Goal: Task Accomplishment & Management: Manage account settings

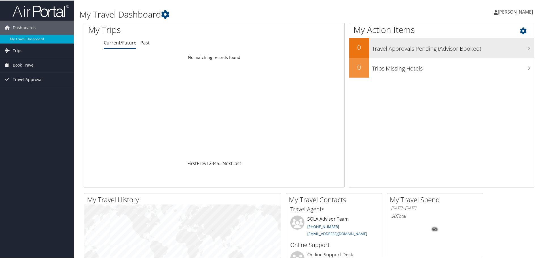
click at [359, 46] on h2 "0" at bounding box center [359, 47] width 20 height 10
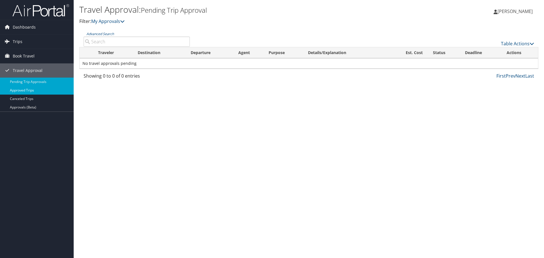
click at [36, 92] on link "Approved Trips" at bounding box center [37, 90] width 74 height 9
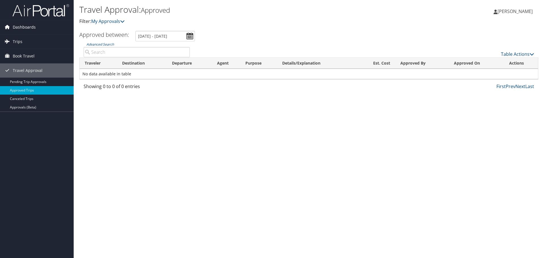
click at [23, 27] on span "Dashboards" at bounding box center [24, 27] width 23 height 14
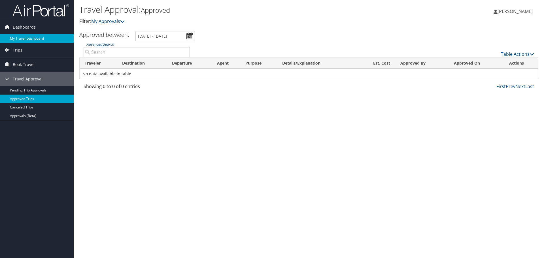
click at [24, 37] on link "My Travel Dashboard" at bounding box center [37, 38] width 74 height 9
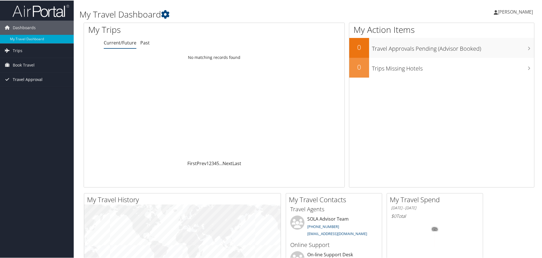
click at [42, 78] on link "Travel Approval" at bounding box center [37, 79] width 74 height 14
click at [24, 90] on link "Pending Trip Approvals" at bounding box center [37, 90] width 74 height 9
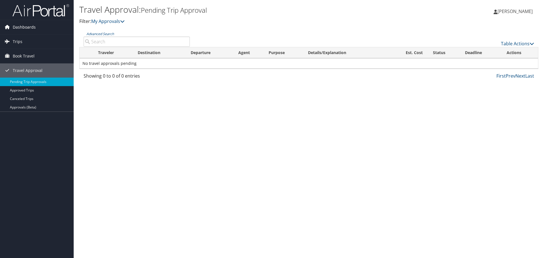
click at [25, 27] on span "Dashboards" at bounding box center [24, 27] width 23 height 14
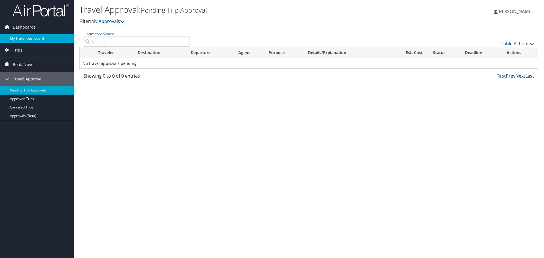
click at [29, 37] on link "My Travel Dashboard" at bounding box center [37, 38] width 74 height 9
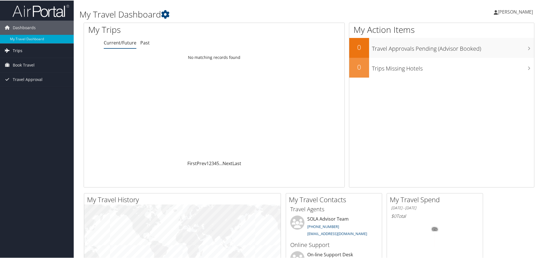
click at [18, 52] on span "Trips" at bounding box center [18, 50] width 10 height 14
click at [22, 90] on span "Book Travel" at bounding box center [24, 90] width 22 height 14
click at [37, 146] on div "Dashboards My Travel Dashboard Trips Current/Future Trips Past Trips Trips Miss…" at bounding box center [272, 214] width 544 height 428
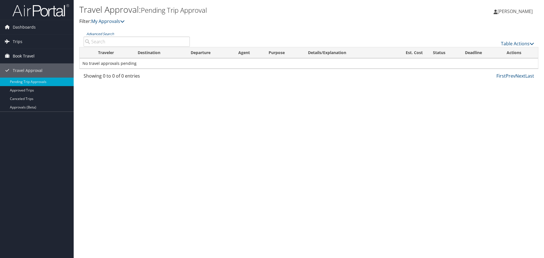
click at [31, 58] on span "Book Travel" at bounding box center [24, 56] width 22 height 14
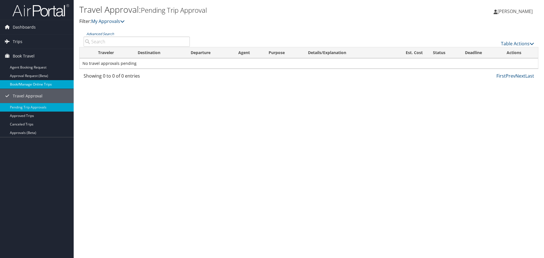
click at [34, 85] on link "Book/Manage Online Trips" at bounding box center [37, 84] width 74 height 9
